Goal: Transaction & Acquisition: Purchase product/service

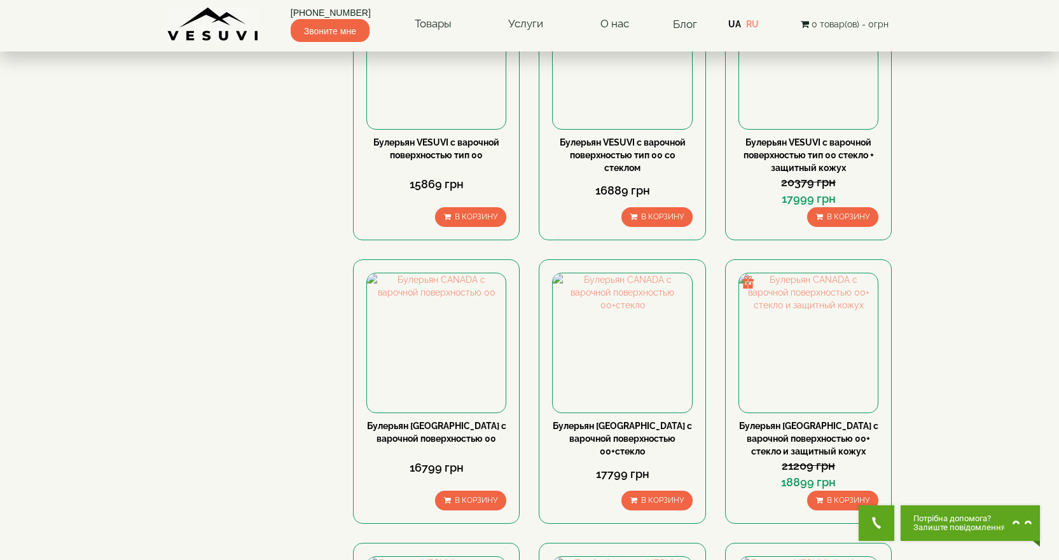
scroll to position [1145, 0]
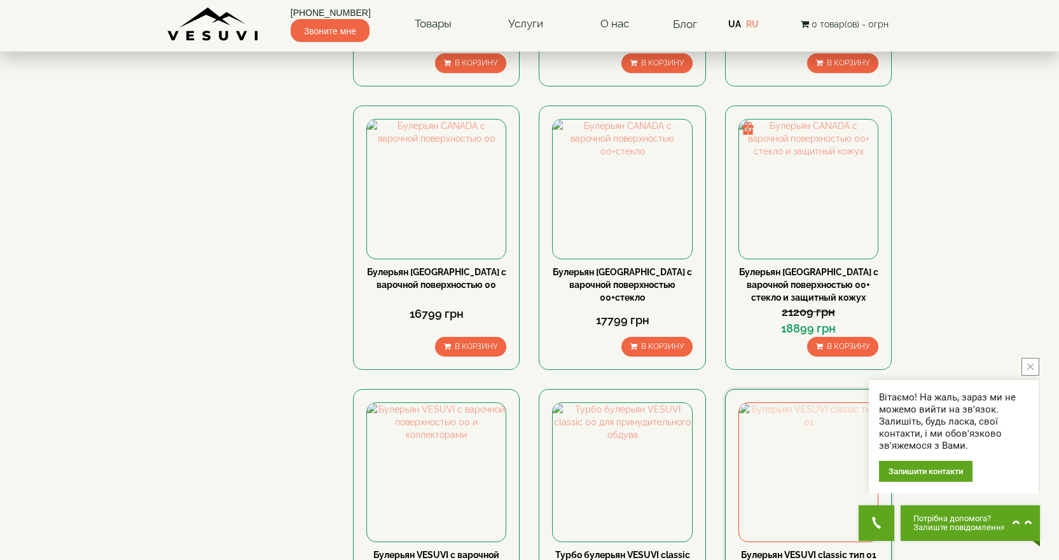
click at [830, 403] on img at bounding box center [808, 472] width 139 height 139
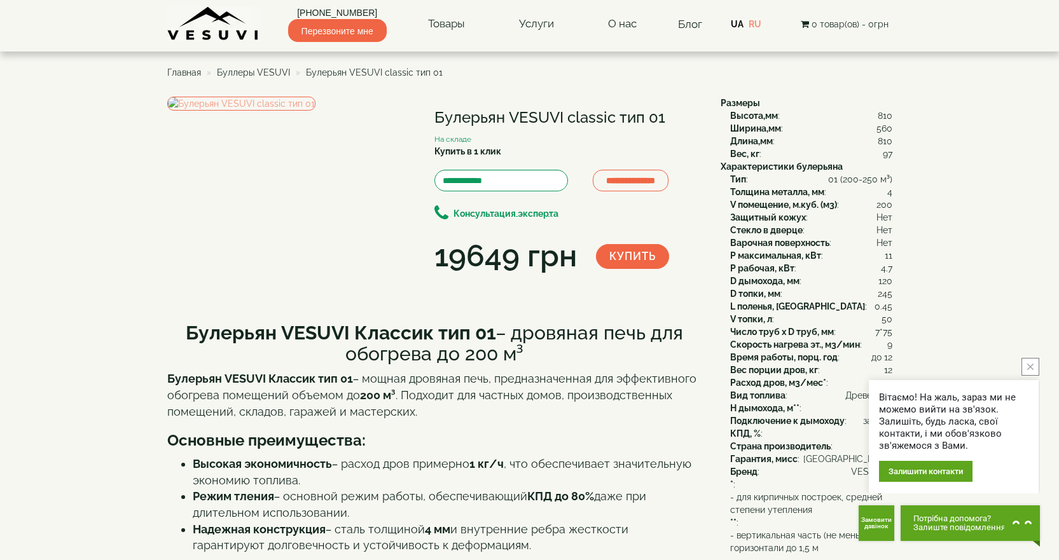
drag, startPoint x: 525, startPoint y: 417, endPoint x: 183, endPoint y: 377, distance: 345.2
click at [179, 377] on div "Булерьян VESUVI Классик тип 01 – дровяная печь для обогрева до 200 м³ Булерьян …" at bounding box center [434, 437] width 534 height 254
copy h2 "Булерьян VESUVI Классик тип 01 – дровяная печь для обогрева до 200 м³"
